Goal: Information Seeking & Learning: Find specific fact

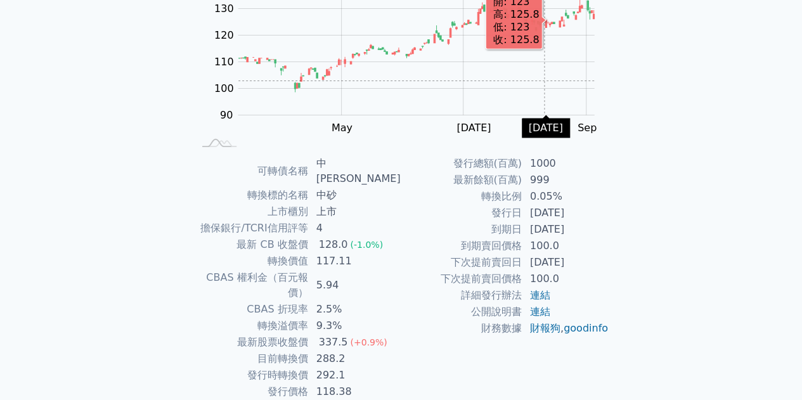
scroll to position [186, 0]
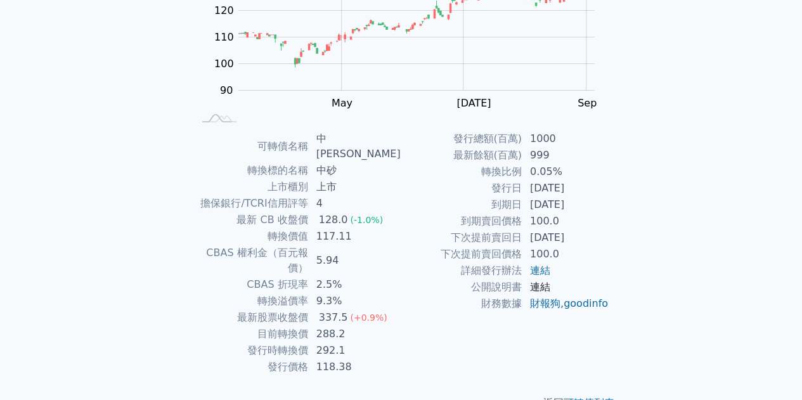
click at [542, 288] on link "連結" at bounding box center [540, 287] width 20 height 12
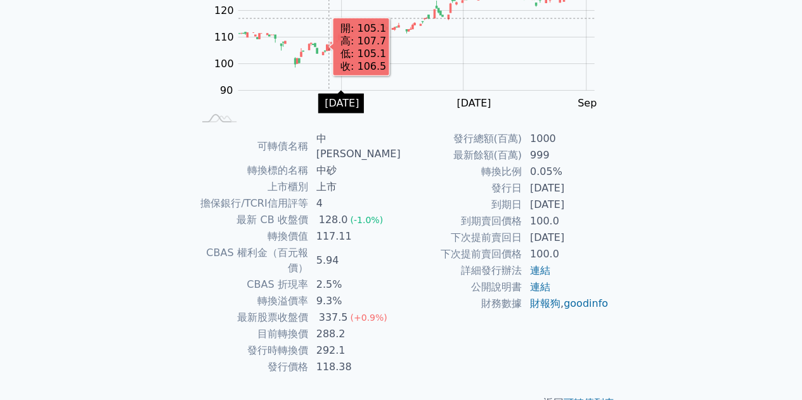
scroll to position [0, 0]
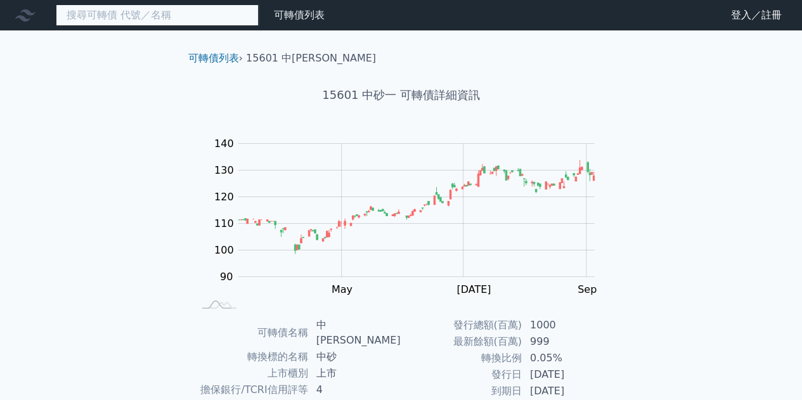
click at [218, 16] on input at bounding box center [157, 15] width 203 height 22
type input "直"
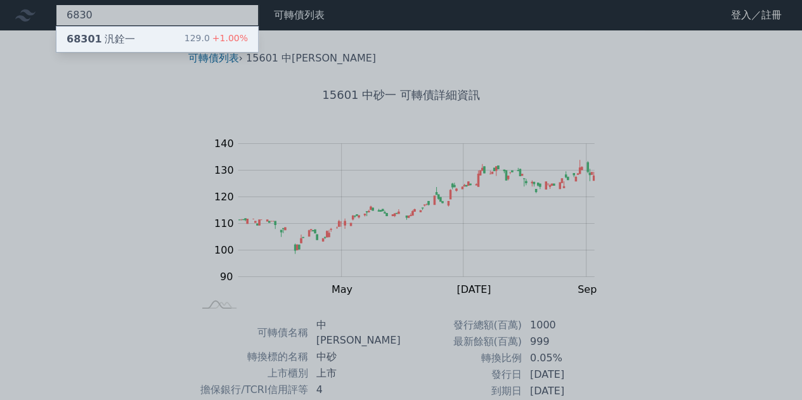
type input "6830"
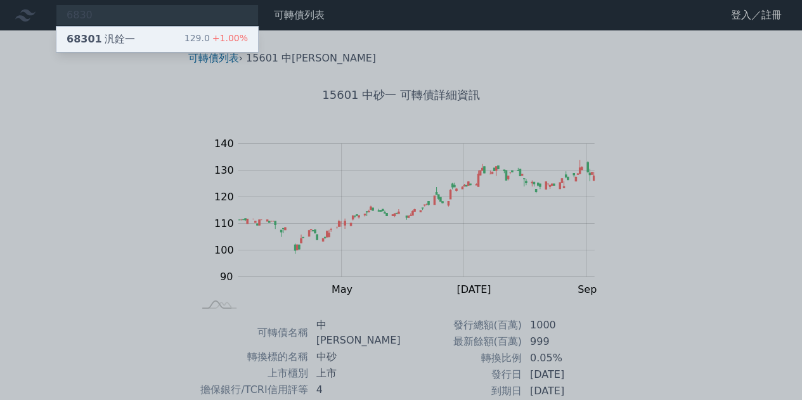
click at [212, 34] on div "129.0 +1.00%" at bounding box center [215, 39] width 63 height 15
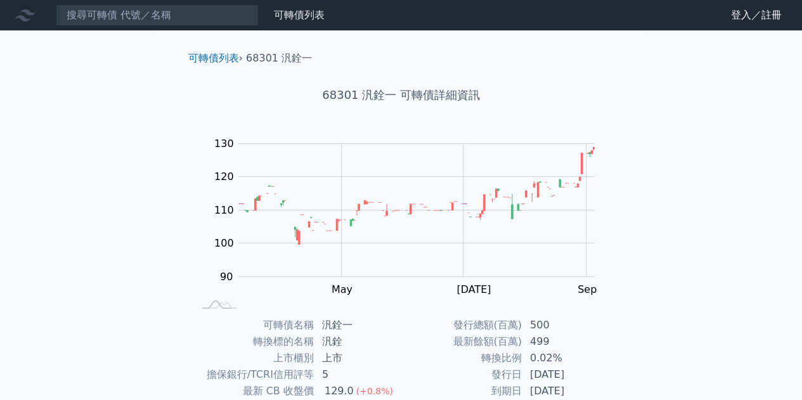
scroll to position [186, 0]
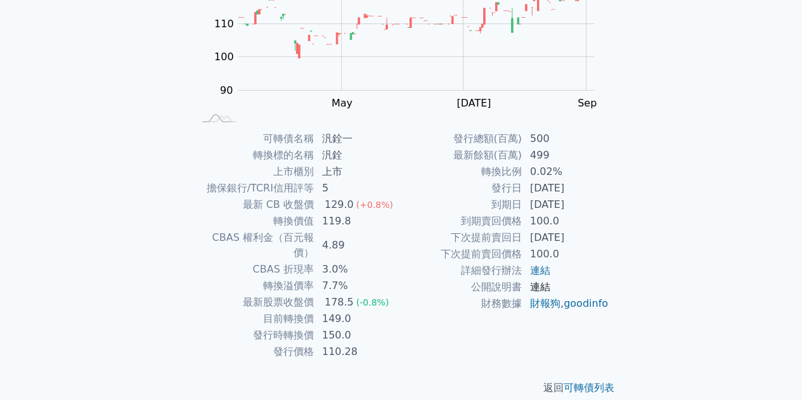
click at [541, 288] on link "連結" at bounding box center [540, 287] width 20 height 12
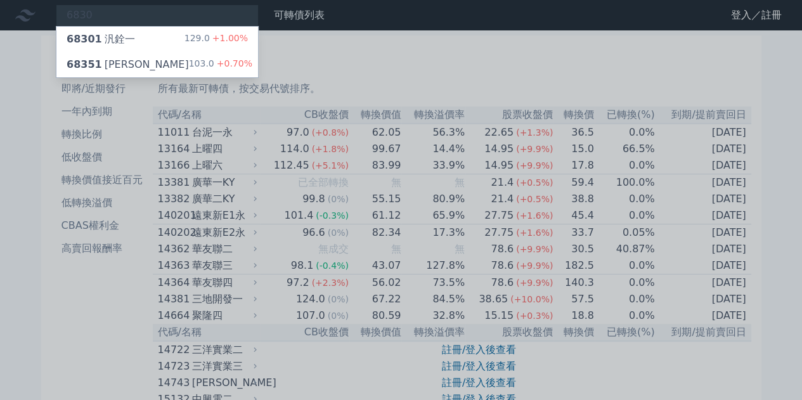
type input "6830"
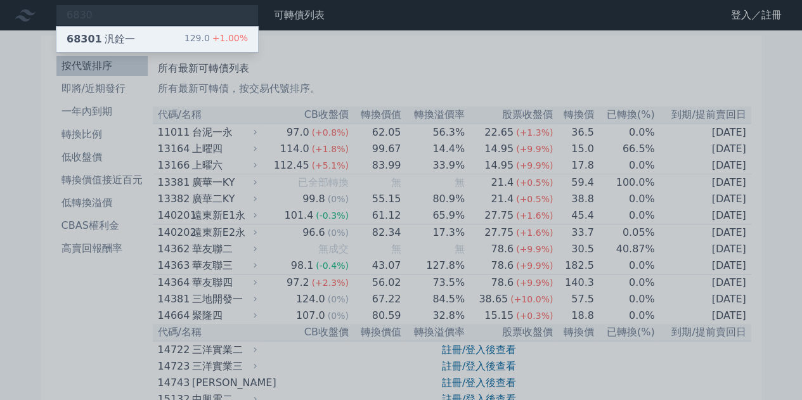
click at [200, 34] on div "129.0 +1.00%" at bounding box center [215, 39] width 63 height 15
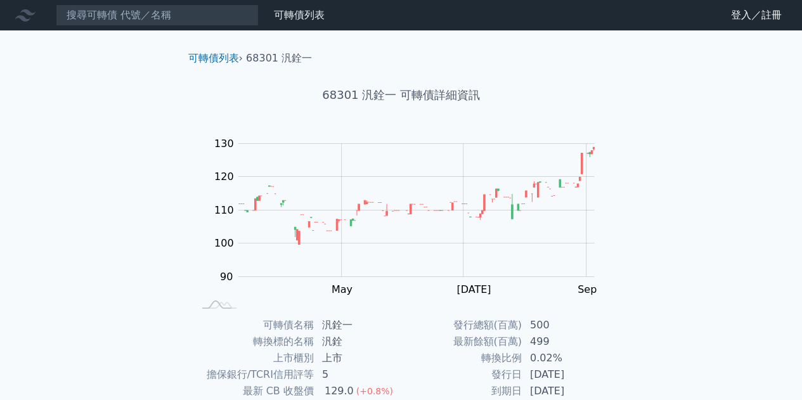
scroll to position [105, 0]
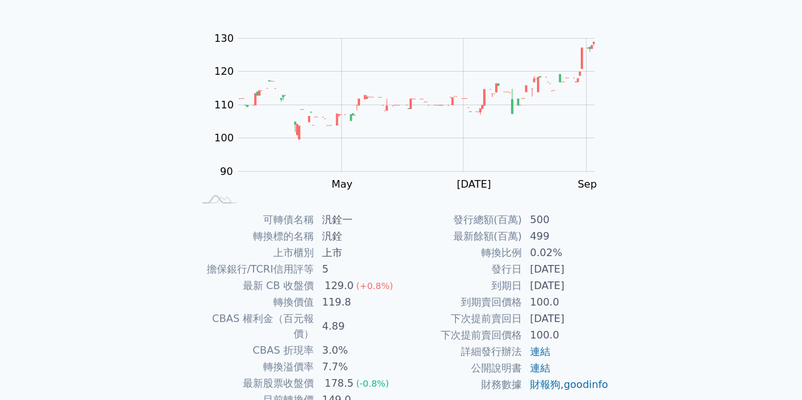
drag, startPoint x: 559, startPoint y: 312, endPoint x: 592, endPoint y: 316, distance: 33.2
click at [585, 316] on td "[DATE]" at bounding box center [565, 318] width 87 height 16
click at [592, 316] on td "[DATE]" at bounding box center [565, 318] width 87 height 16
click at [574, 330] on td "100.0" at bounding box center [565, 335] width 87 height 16
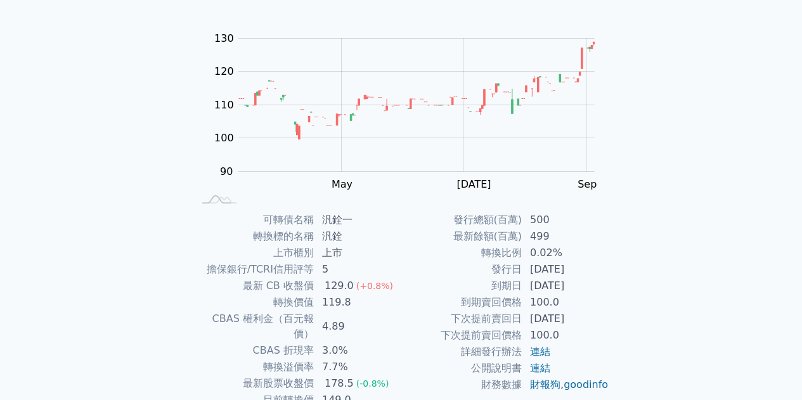
click at [574, 330] on td "100.0" at bounding box center [565, 335] width 87 height 16
click at [586, 334] on td "100.0" at bounding box center [565, 335] width 87 height 16
